Goal: Navigation & Orientation: Find specific page/section

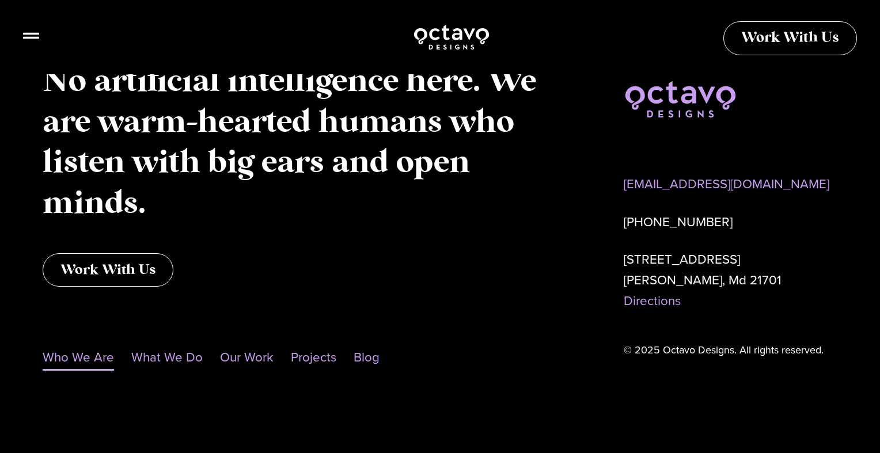
scroll to position [1230, 0]
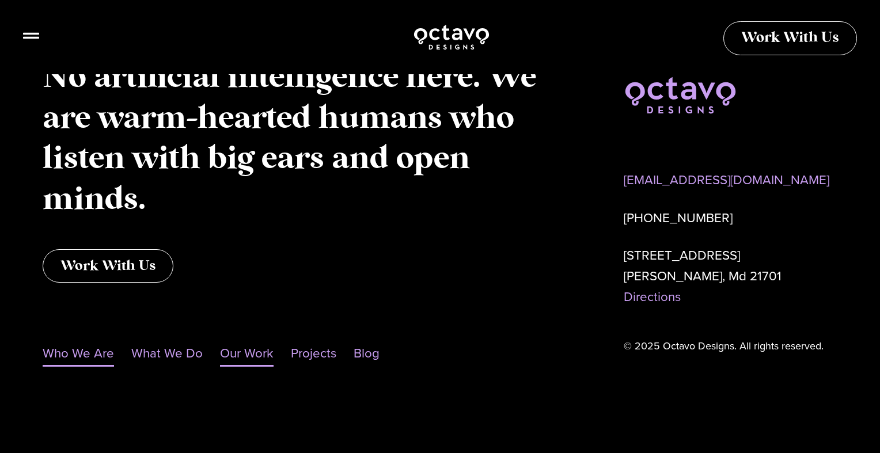
click at [248, 355] on link "Our Work" at bounding box center [247, 353] width 54 height 26
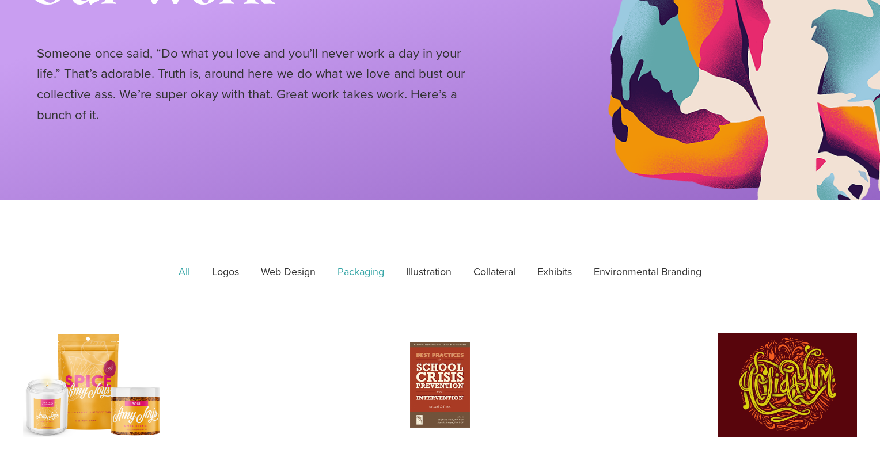
scroll to position [197, 0]
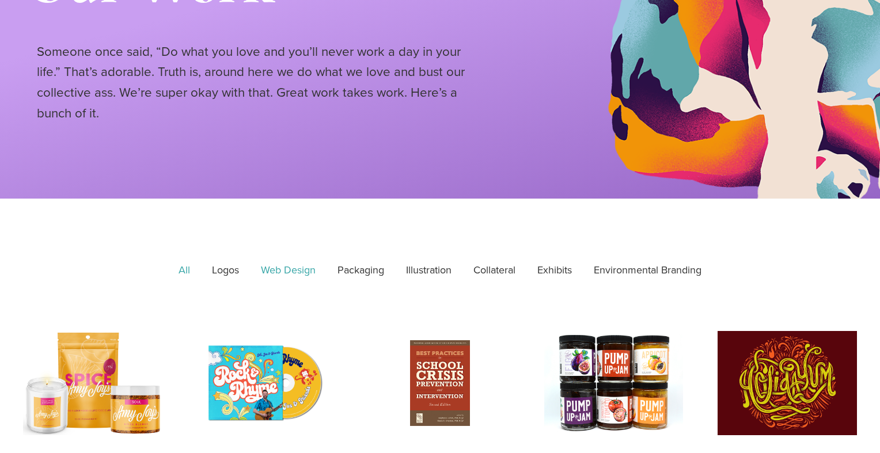
click at [294, 269] on link "Web Design" at bounding box center [288, 270] width 71 height 29
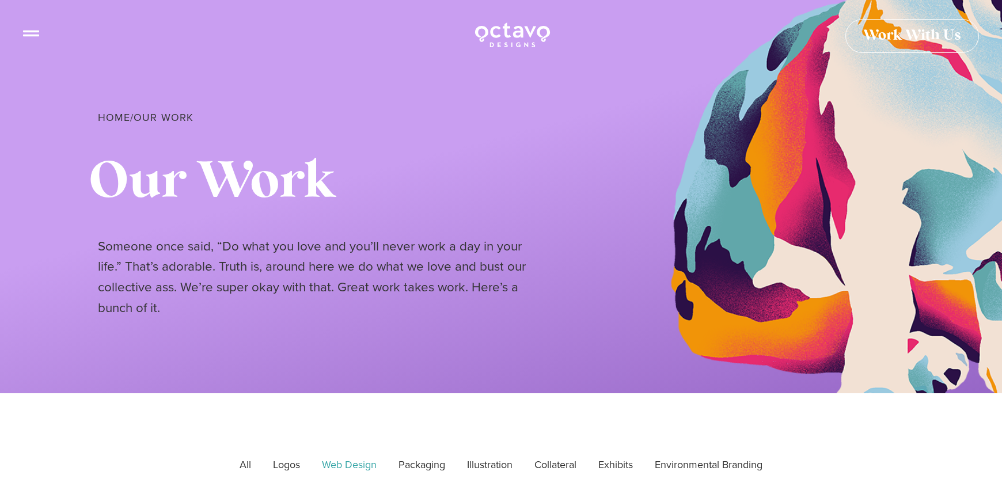
scroll to position [0, 0]
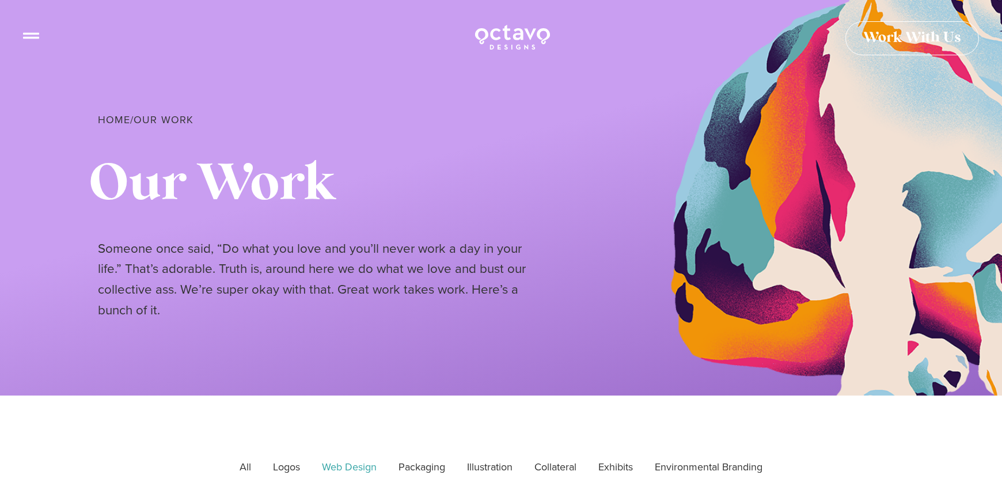
click at [33, 37] on icon at bounding box center [31, 31] width 16 height 16
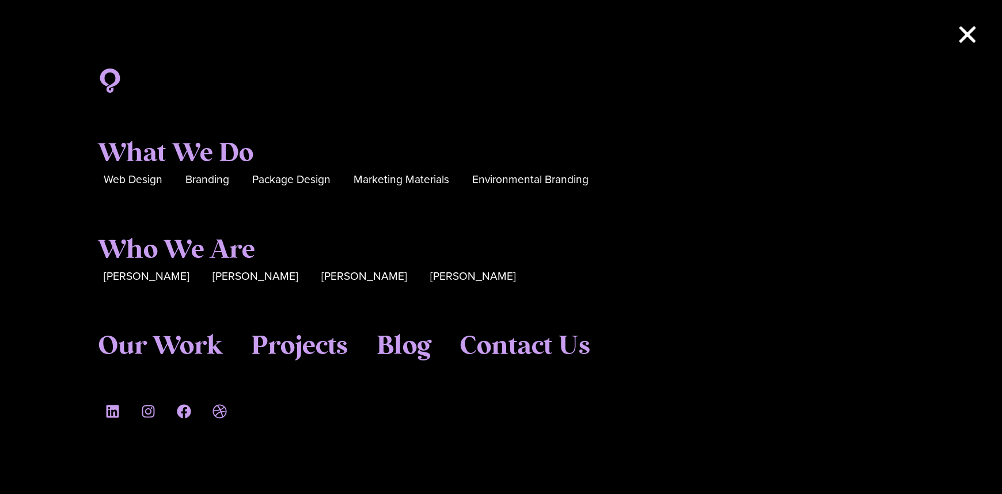
click at [879, 43] on icon "Close" at bounding box center [967, 34] width 23 height 23
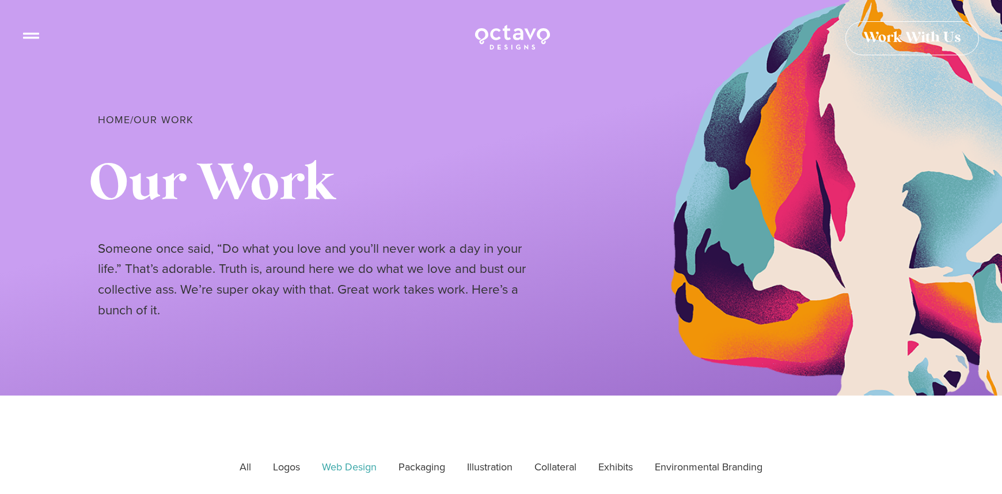
click at [31, 33] on icon at bounding box center [31, 31] width 16 height 6
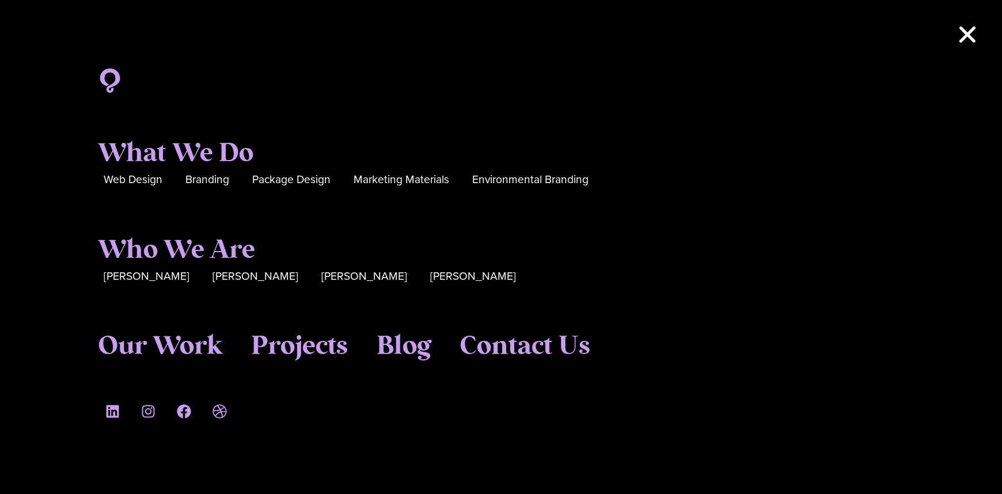
click at [879, 39] on icon "Close" at bounding box center [967, 34] width 23 height 23
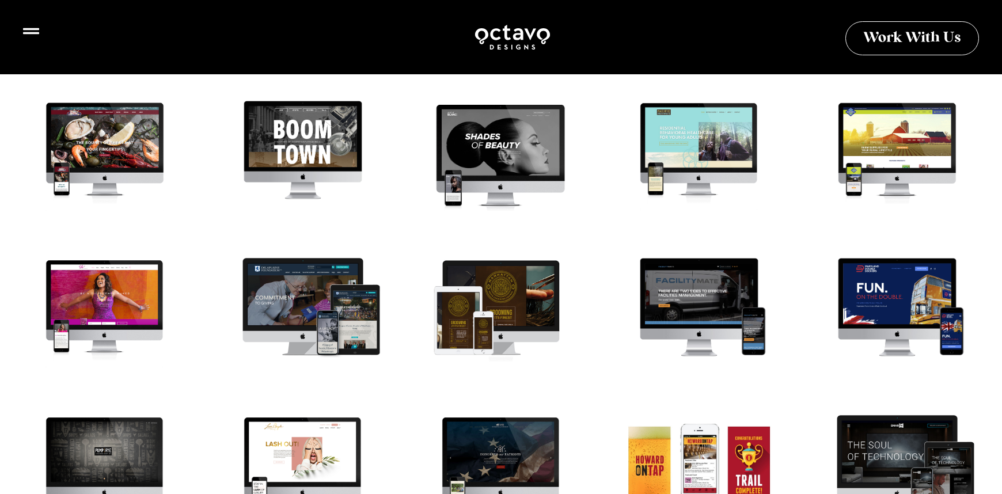
scroll to position [1217, 0]
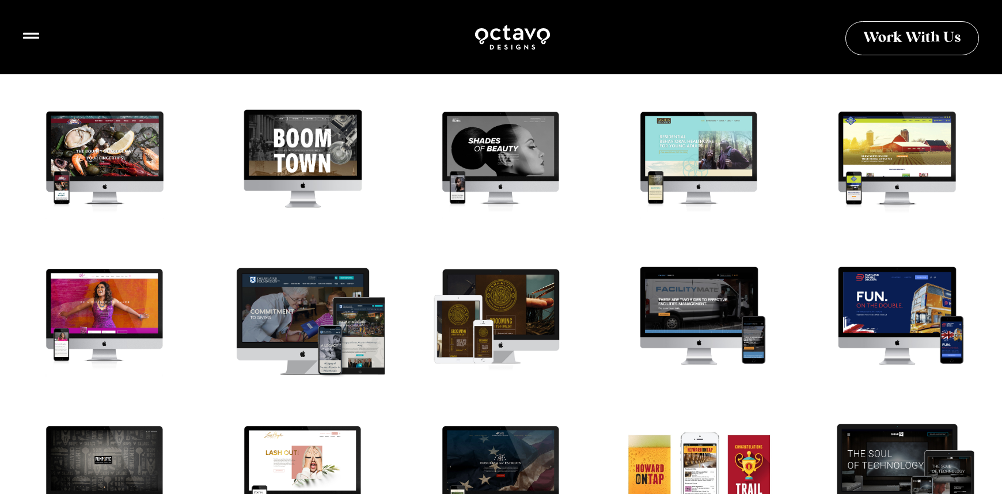
click at [321, 311] on div at bounding box center [303, 321] width 180 height 135
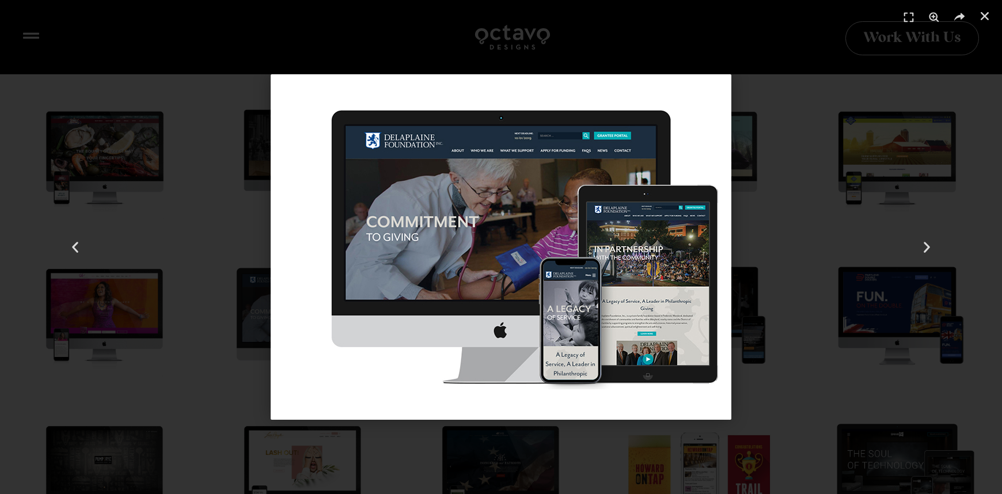
click at [770, 203] on div "32 / 41" at bounding box center [500, 246] width 921 height 413
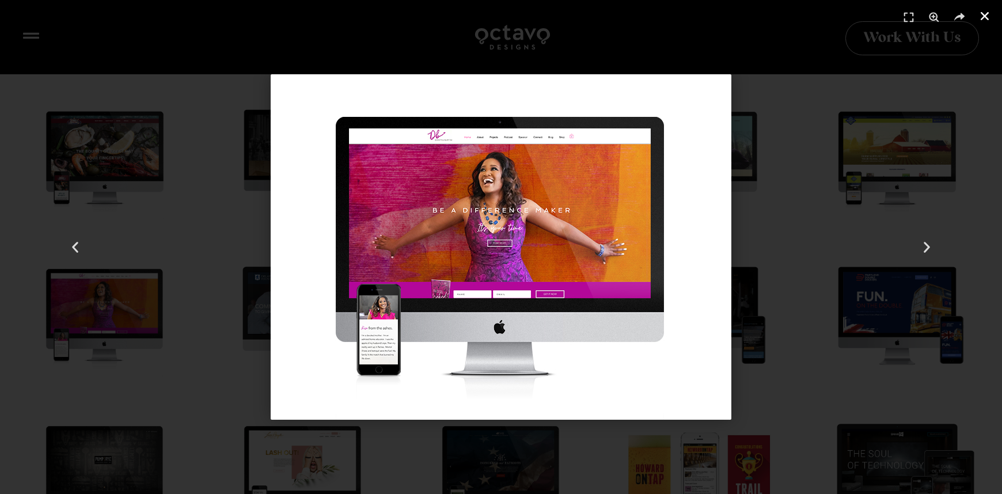
click at [879, 13] on use "Close (Esc)" at bounding box center [984, 16] width 8 height 8
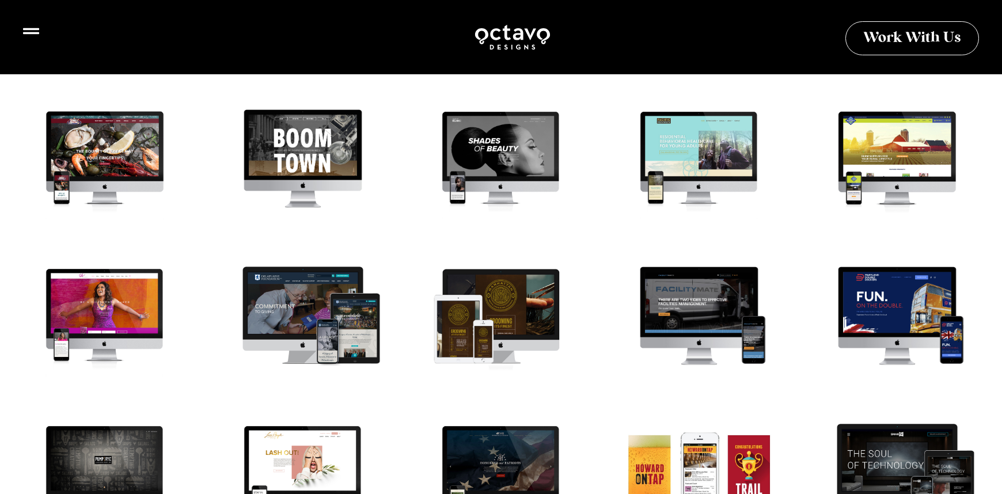
click at [31, 28] on icon at bounding box center [31, 31] width 16 height 6
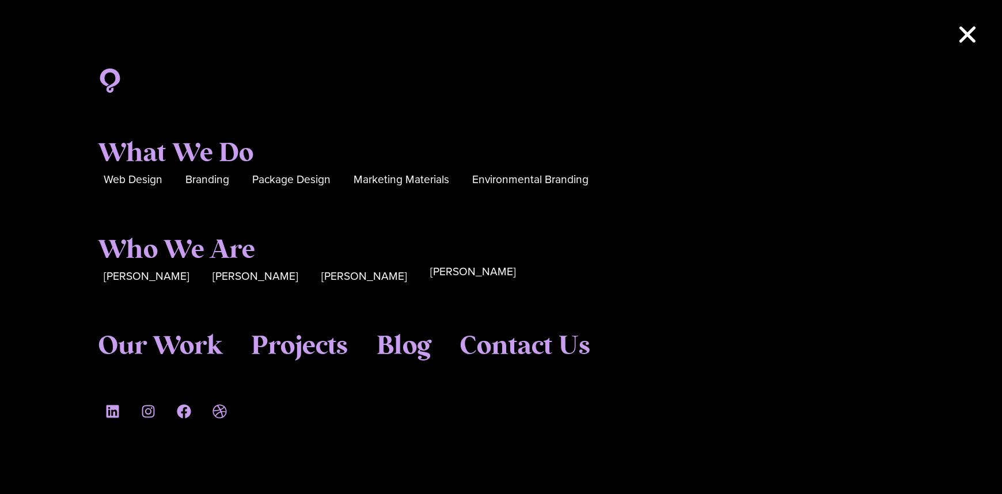
click at [430, 278] on span "[PERSON_NAME]" at bounding box center [473, 272] width 86 height 18
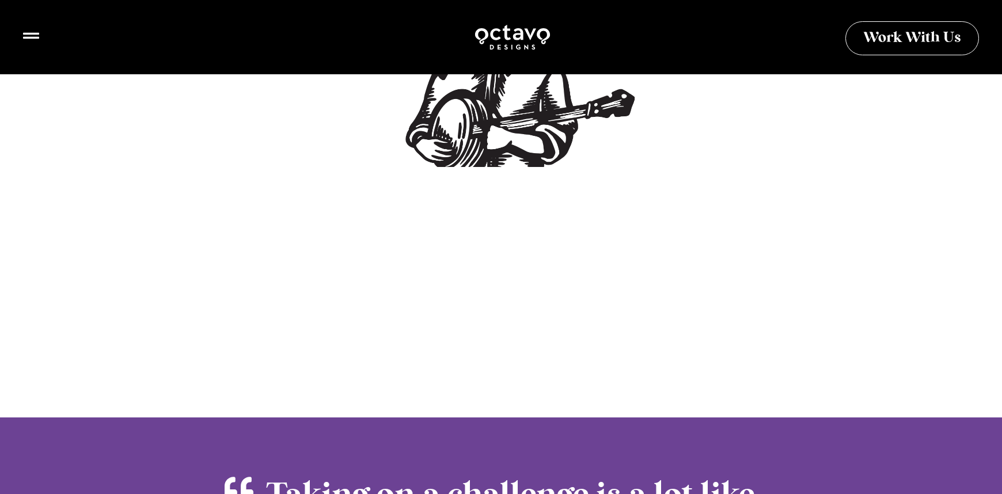
scroll to position [1850, 0]
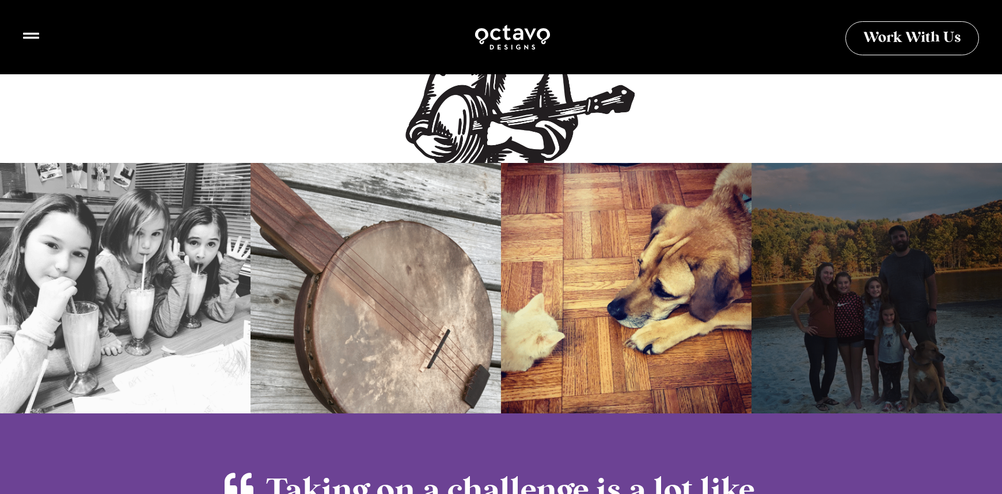
click at [870, 264] on div at bounding box center [876, 288] width 250 height 250
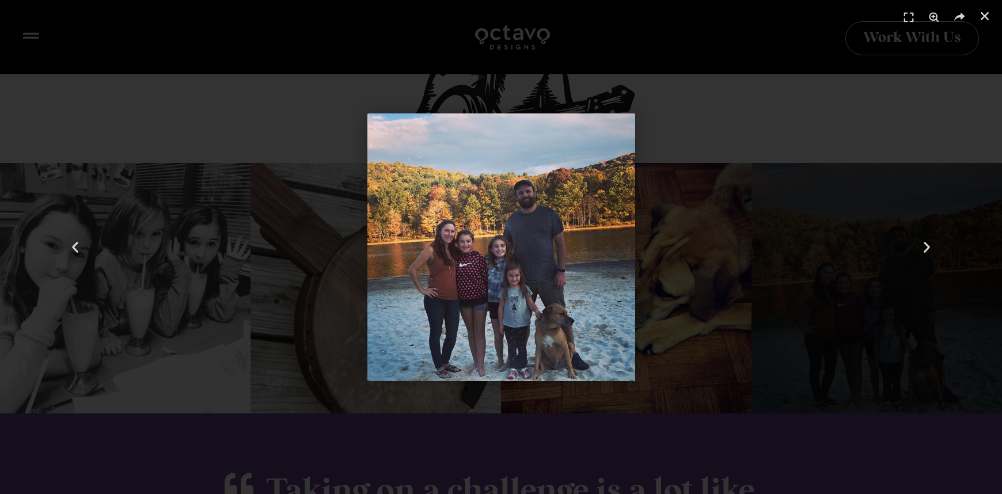
click at [664, 103] on div "4 / 4" at bounding box center [500, 246] width 921 height 413
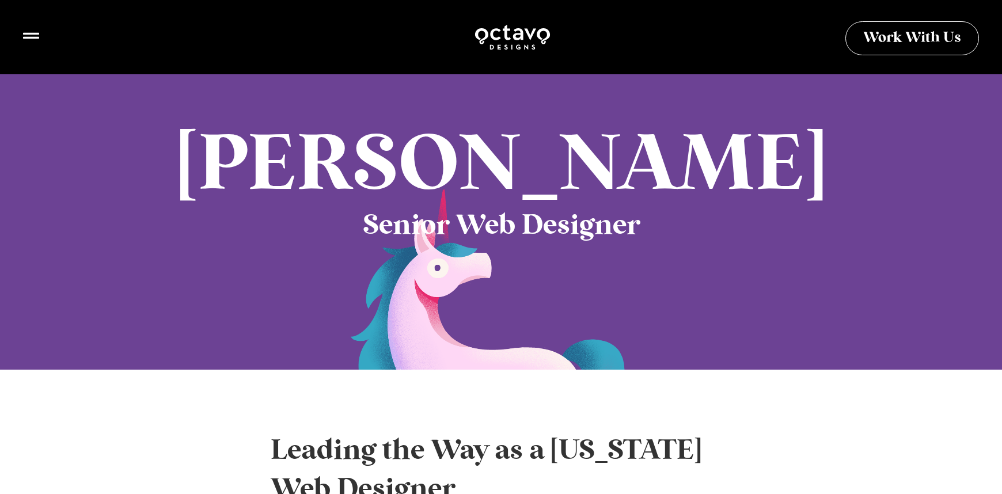
scroll to position [0, 0]
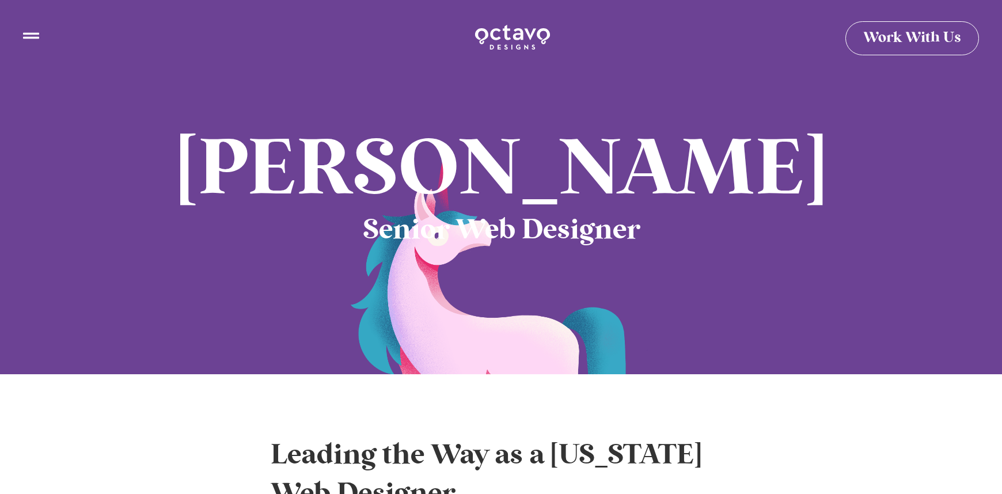
click at [25, 36] on icon at bounding box center [31, 31] width 16 height 16
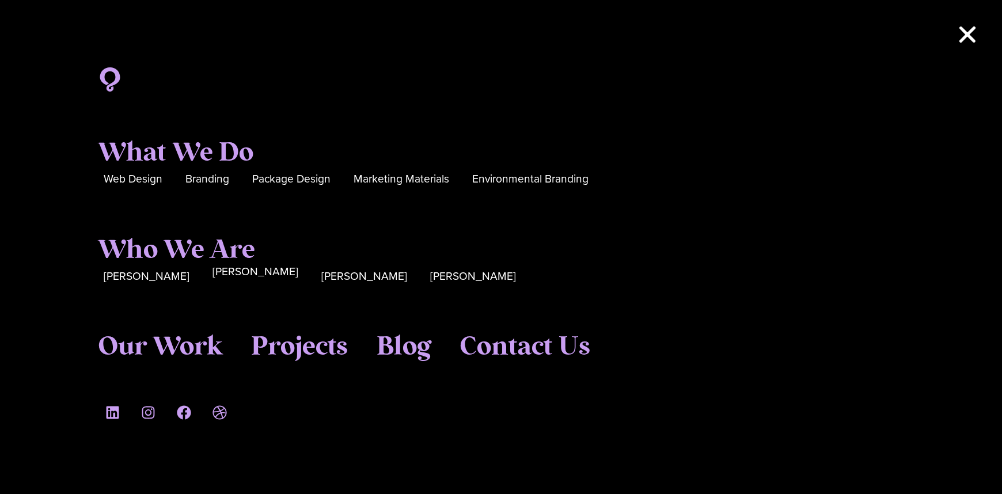
click at [214, 274] on span "[PERSON_NAME]" at bounding box center [255, 272] width 86 height 18
click at [321, 277] on span "[PERSON_NAME]" at bounding box center [364, 272] width 86 height 18
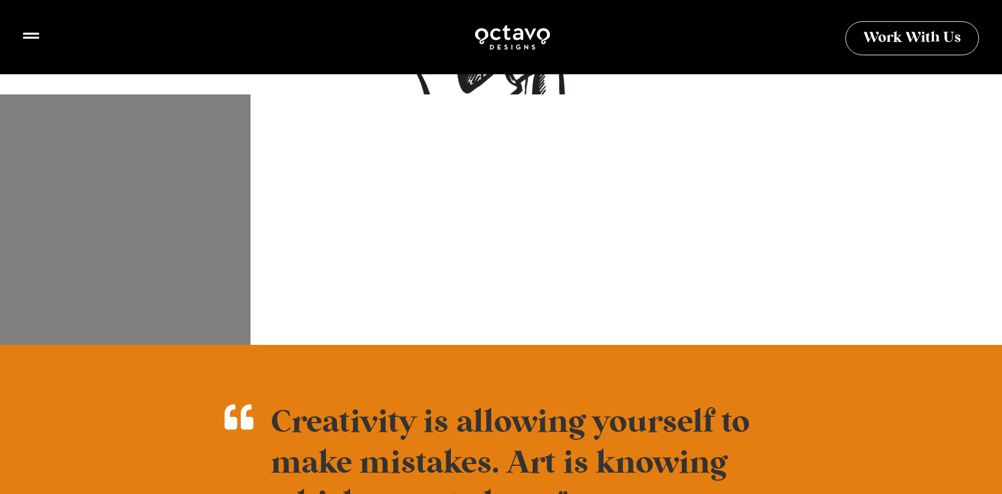
scroll to position [912, 0]
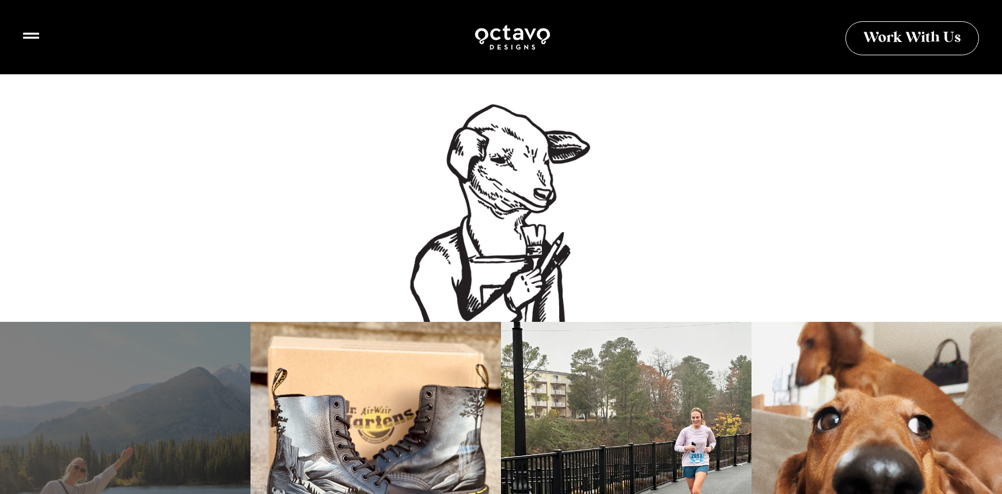
click at [139, 370] on div at bounding box center [125, 447] width 250 height 250
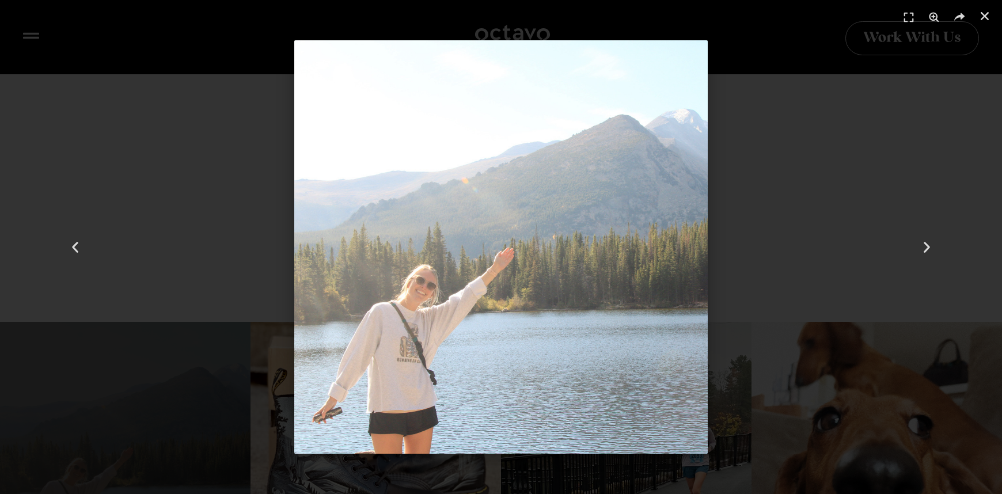
click at [230, 150] on div "1 / 4" at bounding box center [500, 246] width 921 height 413
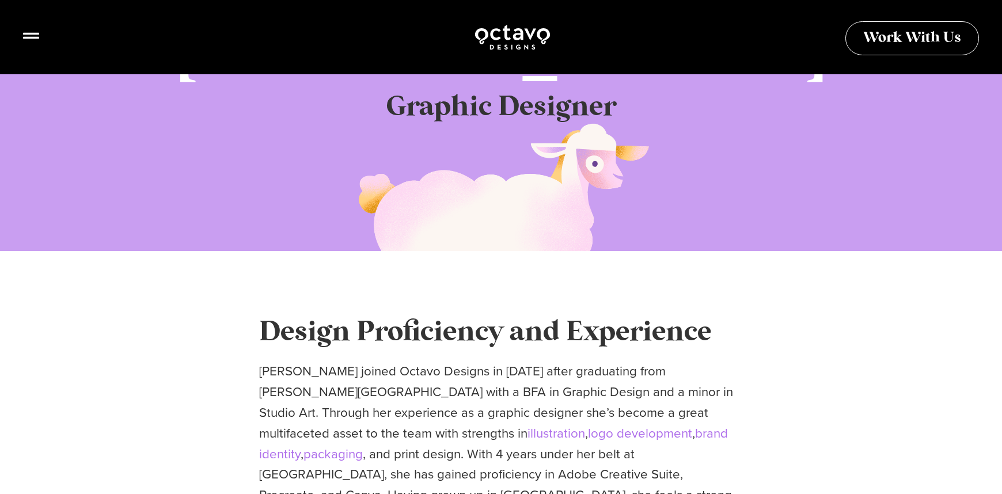
scroll to position [0, 0]
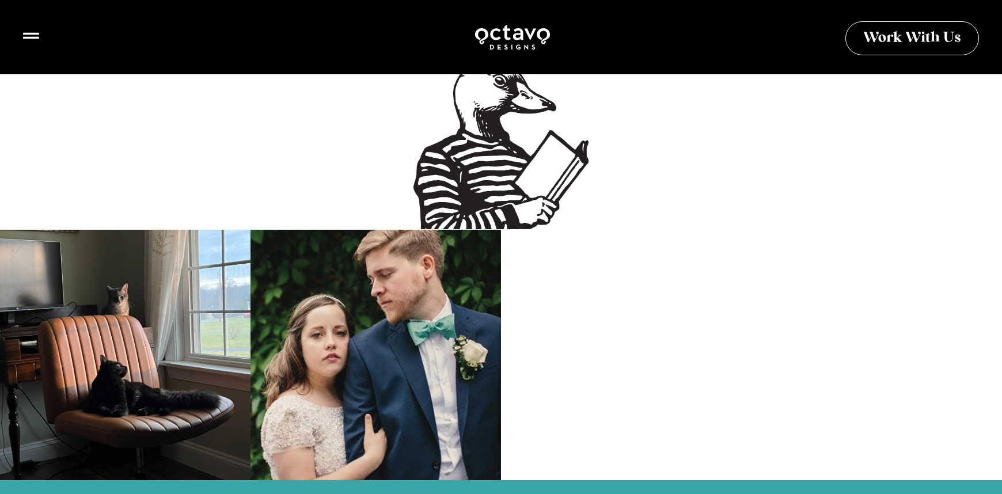
scroll to position [947, 0]
